Goal: Information Seeking & Learning: Learn about a topic

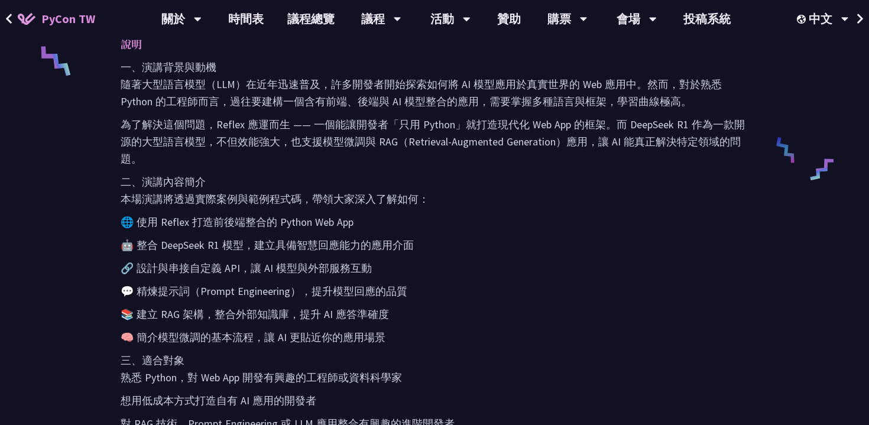
scroll to position [529, 0]
drag, startPoint x: 158, startPoint y: 219, endPoint x: 186, endPoint y: 219, distance: 27.8
click at [186, 219] on p "🌐 使用 Reflex 打造前後端整合的 Python Web App" at bounding box center [435, 222] width 628 height 17
click at [555, 260] on p "🔗 設計與串接自定義 API，讓 AI 模型與外部服務互動" at bounding box center [435, 268] width 628 height 17
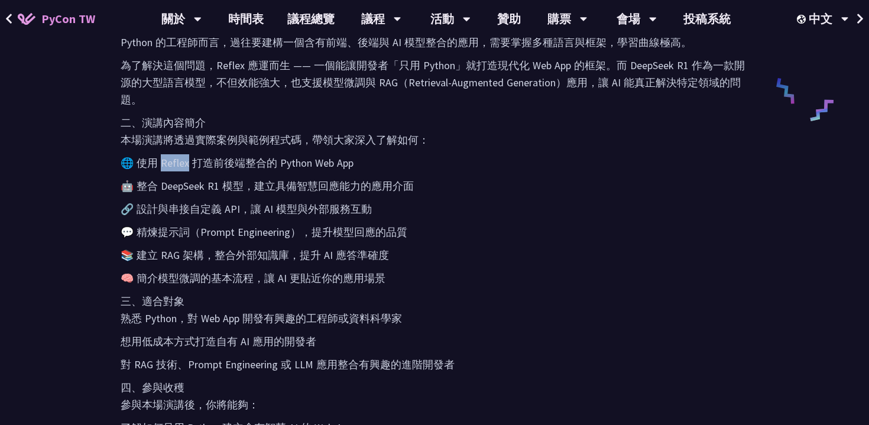
drag, startPoint x: 158, startPoint y: 160, endPoint x: 186, endPoint y: 161, distance: 27.2
click at [186, 161] on p "🌐 使用 Reflex 打造前後端整合的 Python Web App" at bounding box center [435, 162] width 628 height 17
copy p "eflex"
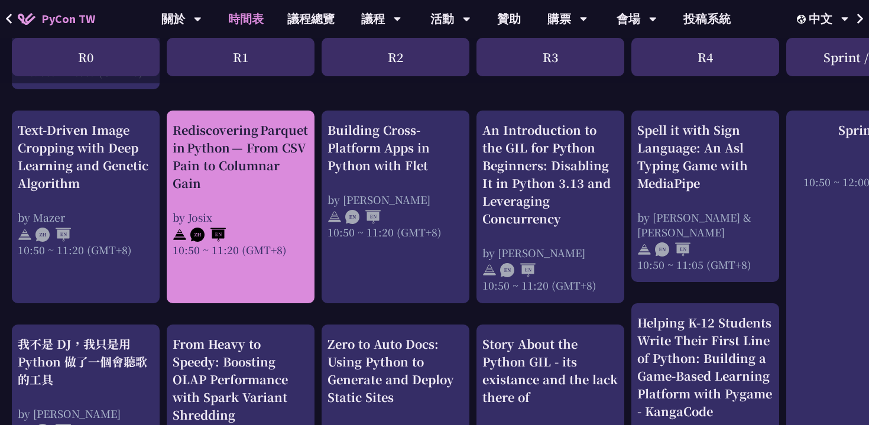
click at [261, 157] on div "Rediscovering Parquet in Python — From CSV Pain to Columnar Gain" at bounding box center [241, 156] width 136 height 71
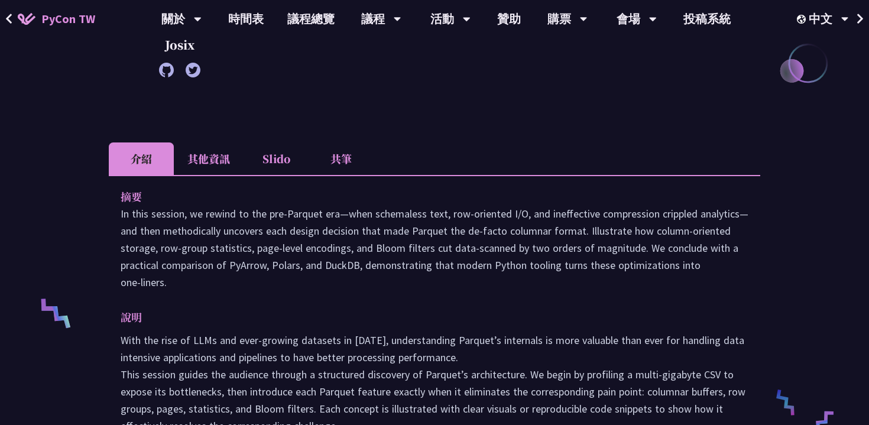
scroll to position [277, 0]
click at [460, 332] on p "With the rise of LLMs and ever-growing datasets in [DATE], understanding Parque…" at bounding box center [435, 417] width 628 height 171
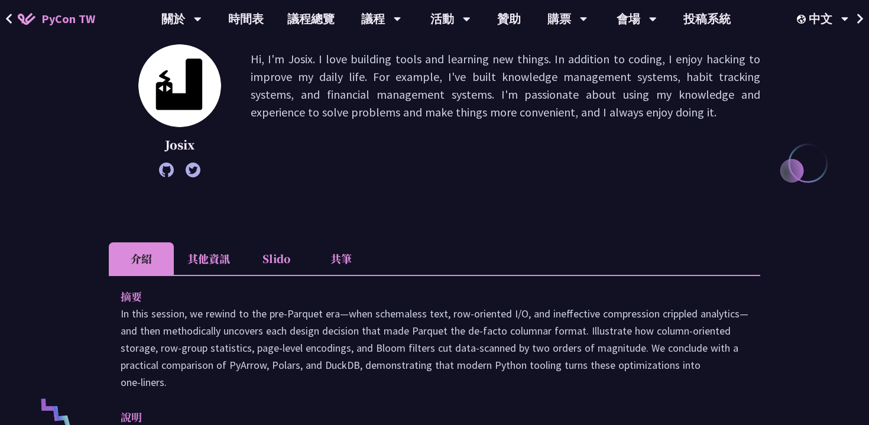
scroll to position [0, 0]
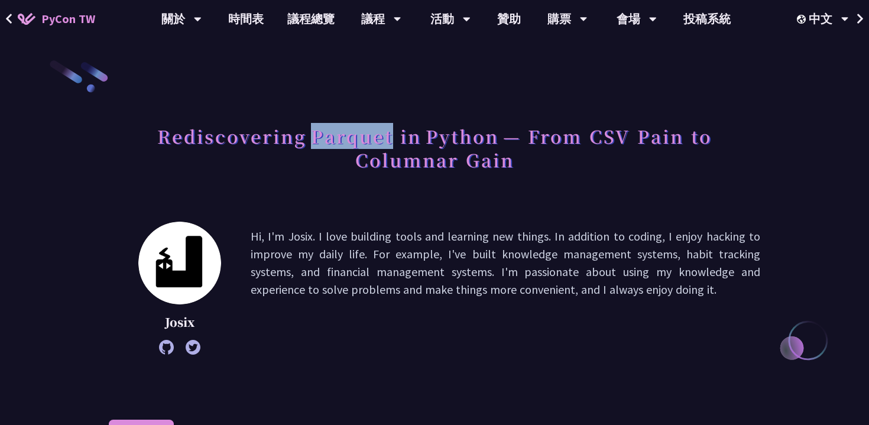
drag, startPoint x: 315, startPoint y: 139, endPoint x: 388, endPoint y: 140, distance: 73.9
click at [388, 140] on h1 "Rediscovering Parquet in Python — From CSV Pain to Columnar Gain" at bounding box center [435, 147] width 652 height 59
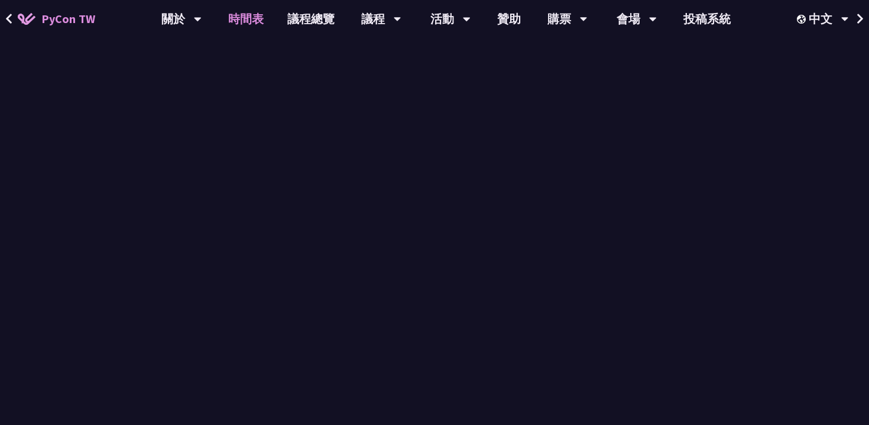
scroll to position [446, 0]
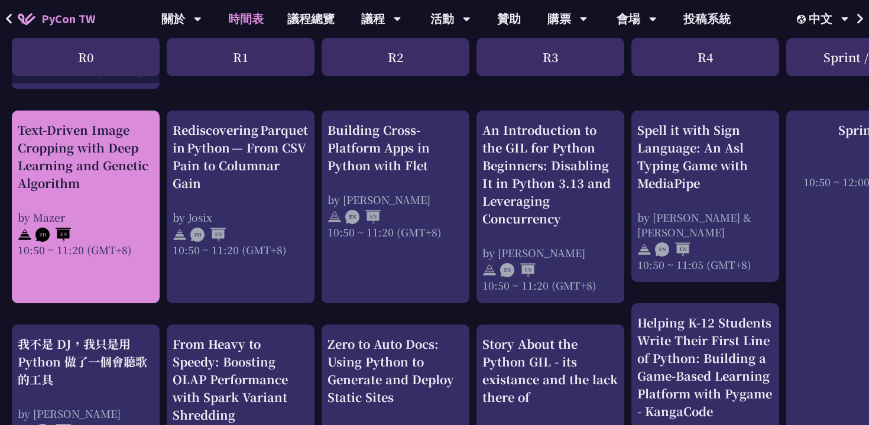
click at [82, 166] on div "Text-Driven Image Cropping with Deep Learning and Genetic Algorithm" at bounding box center [86, 156] width 136 height 71
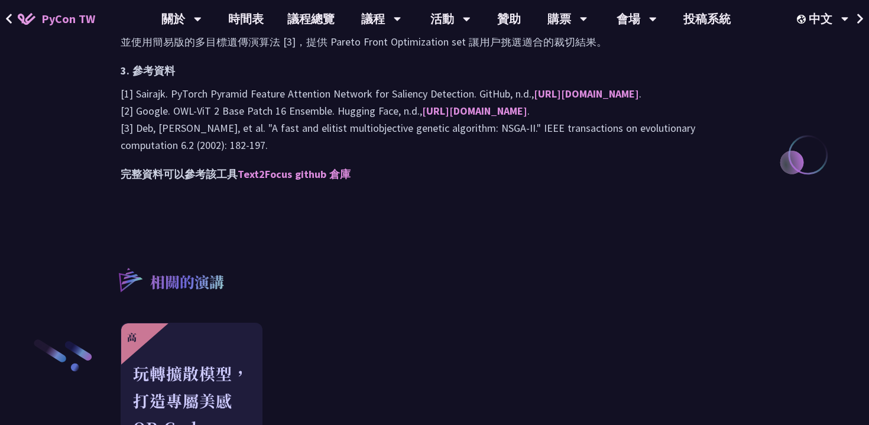
scroll to position [1250, 0]
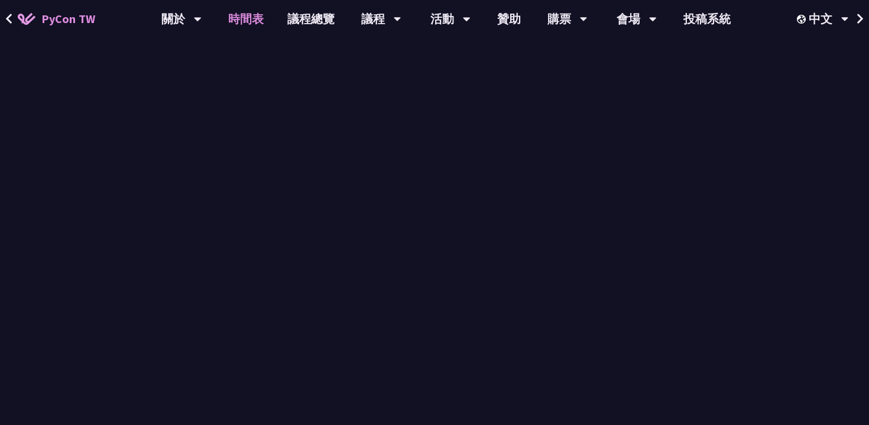
scroll to position [446, 0]
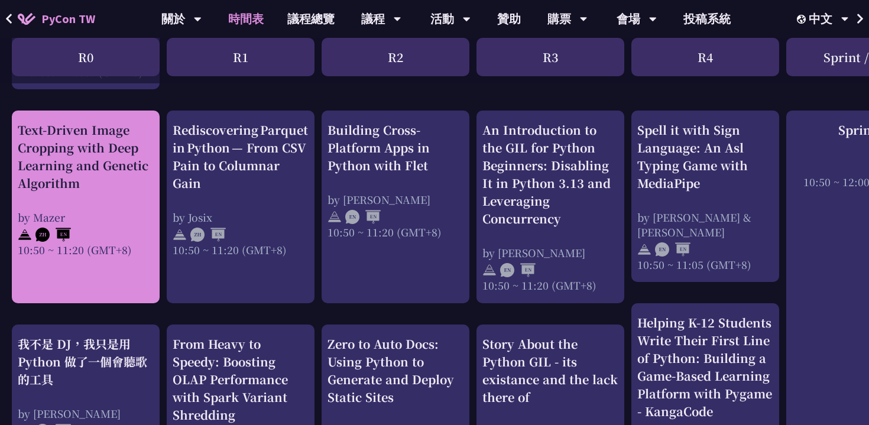
click at [110, 173] on div "Text-Driven Image Cropping with Deep Learning and Genetic Algorithm" at bounding box center [86, 156] width 136 height 71
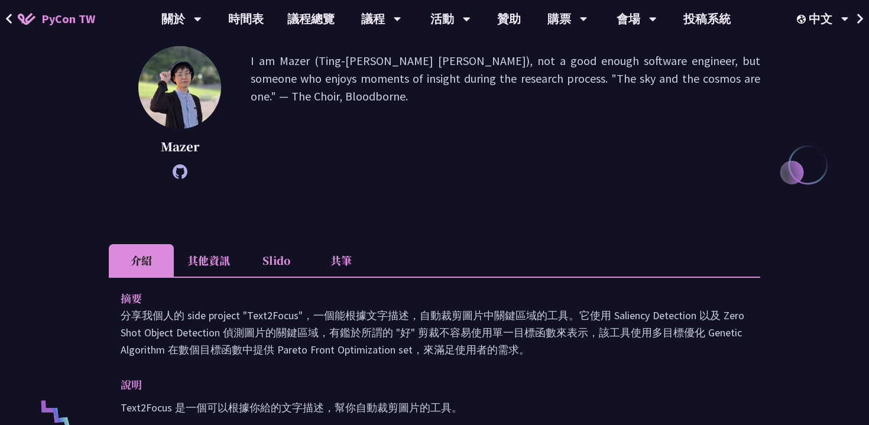
scroll to position [187, 0]
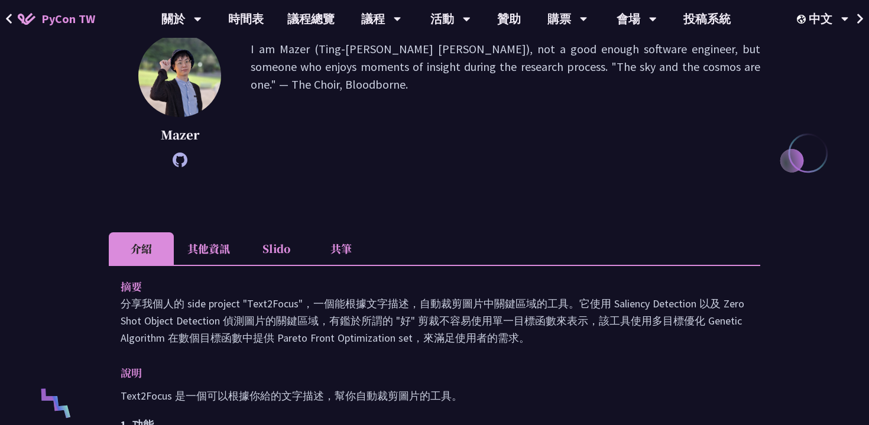
click at [182, 158] on icon at bounding box center [180, 160] width 15 height 15
